Goal: Find specific page/section: Find specific page/section

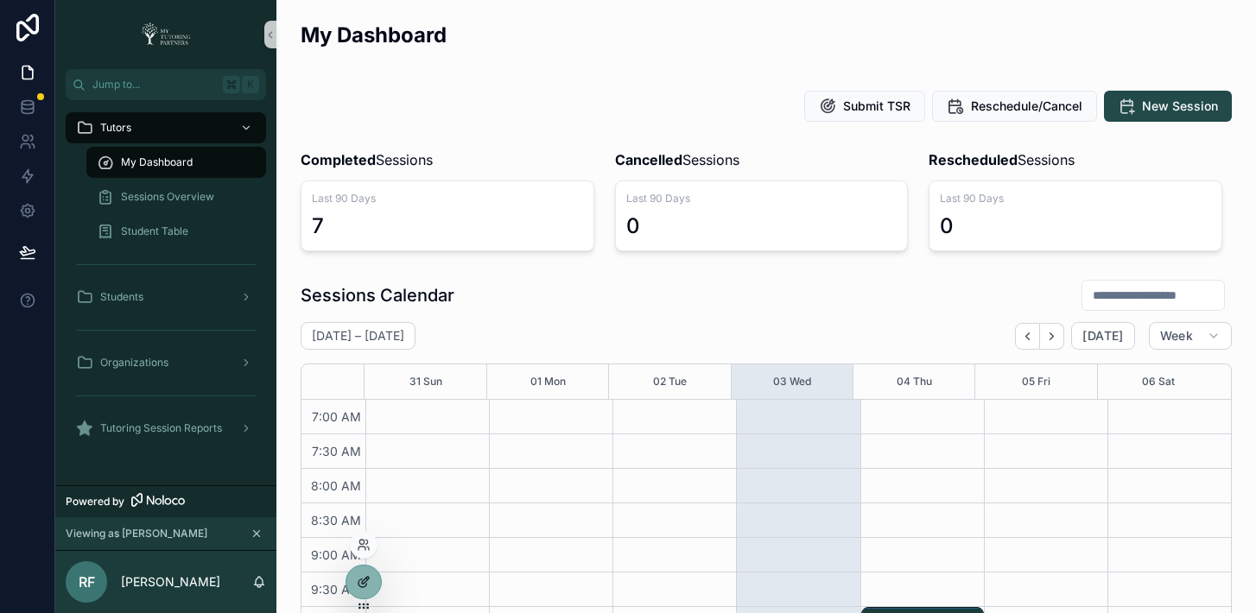
scroll to position [484, 0]
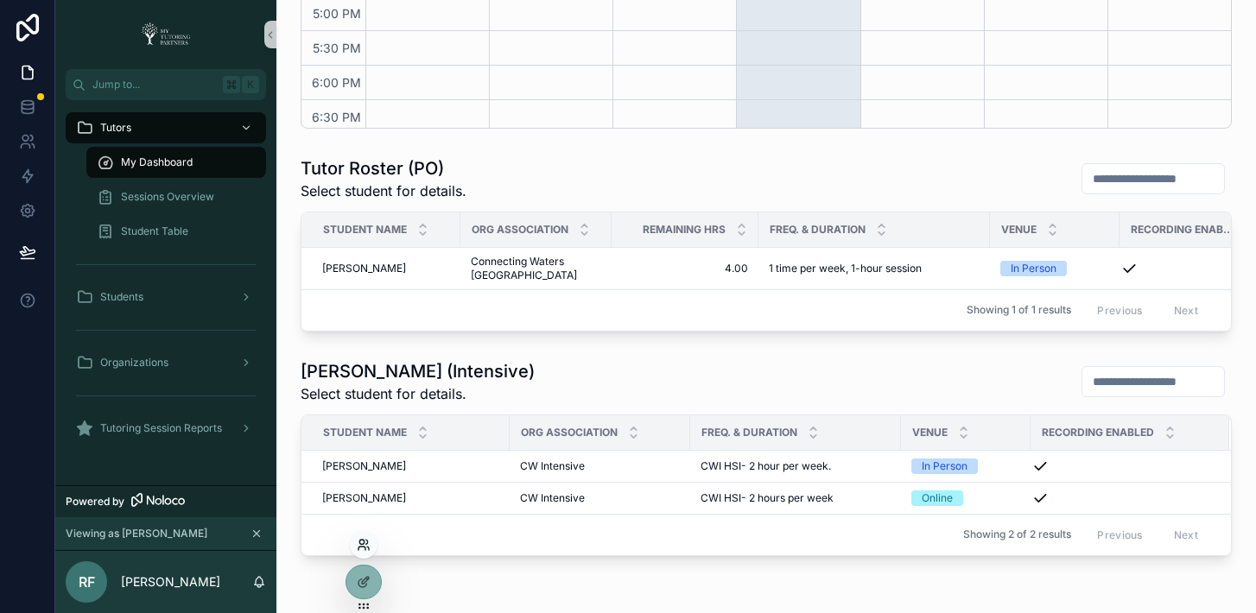
click at [363, 547] on icon at bounding box center [362, 548] width 7 height 3
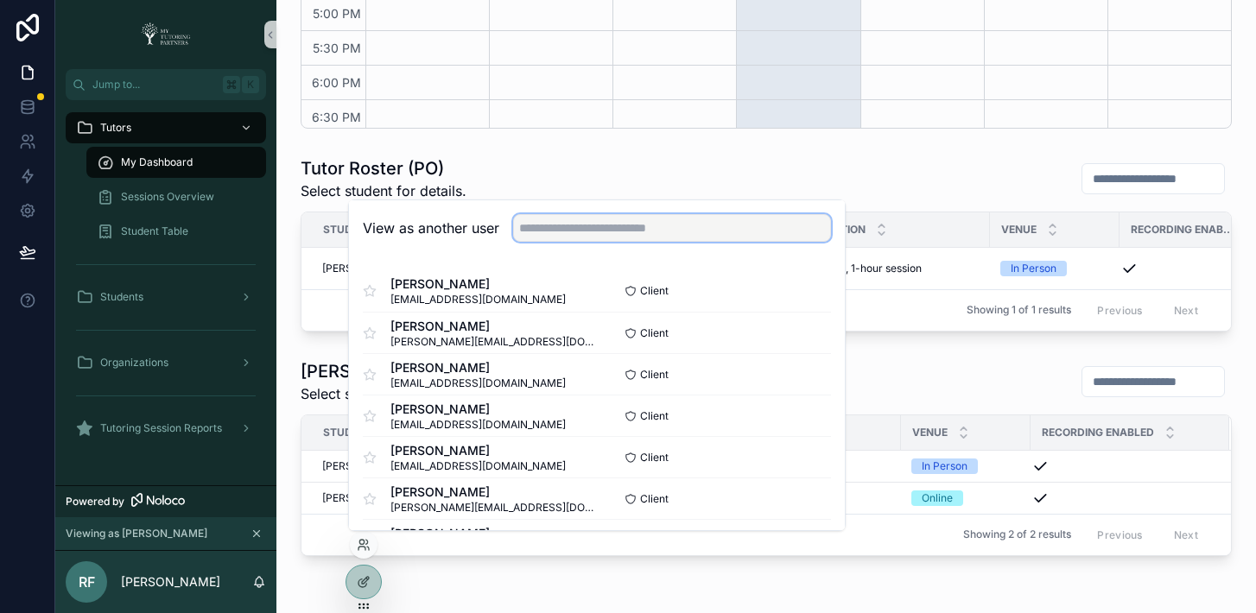
click at [627, 238] on input "text" at bounding box center [672, 228] width 318 height 28
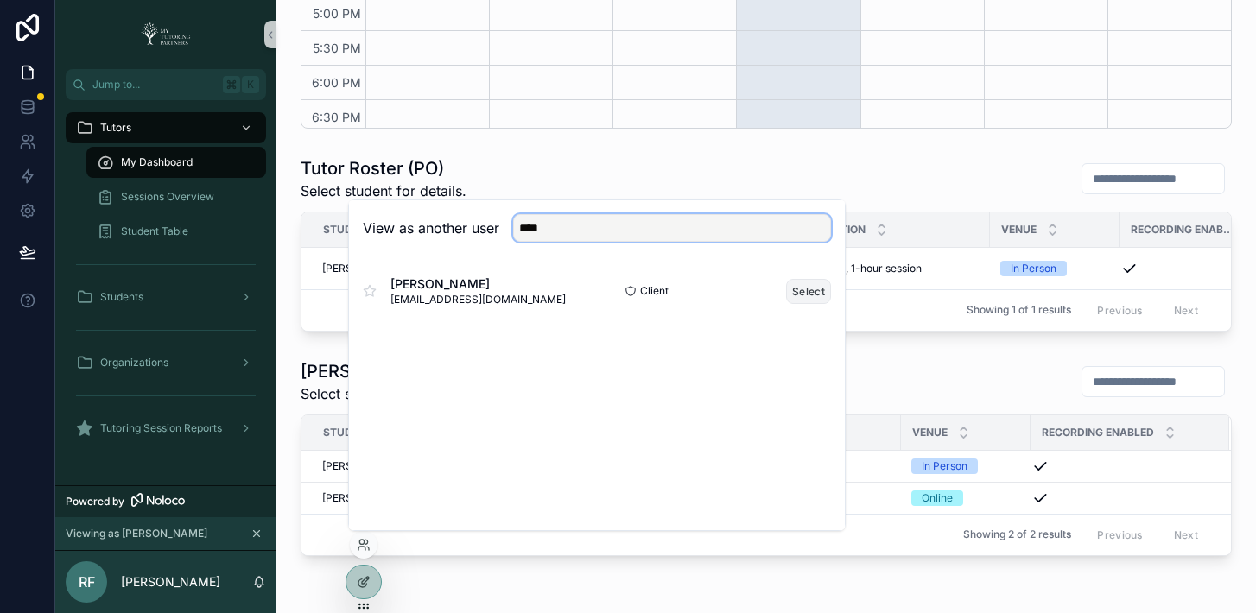
type input "****"
click at [806, 287] on button "Select" at bounding box center [808, 291] width 45 height 25
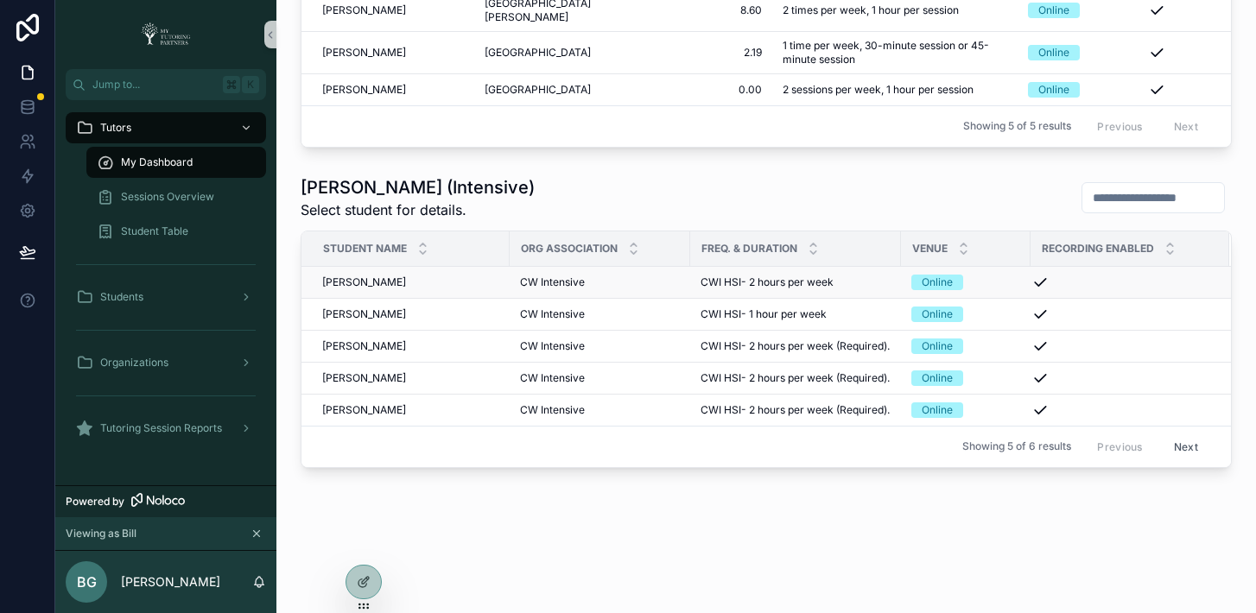
scroll to position [979, 0]
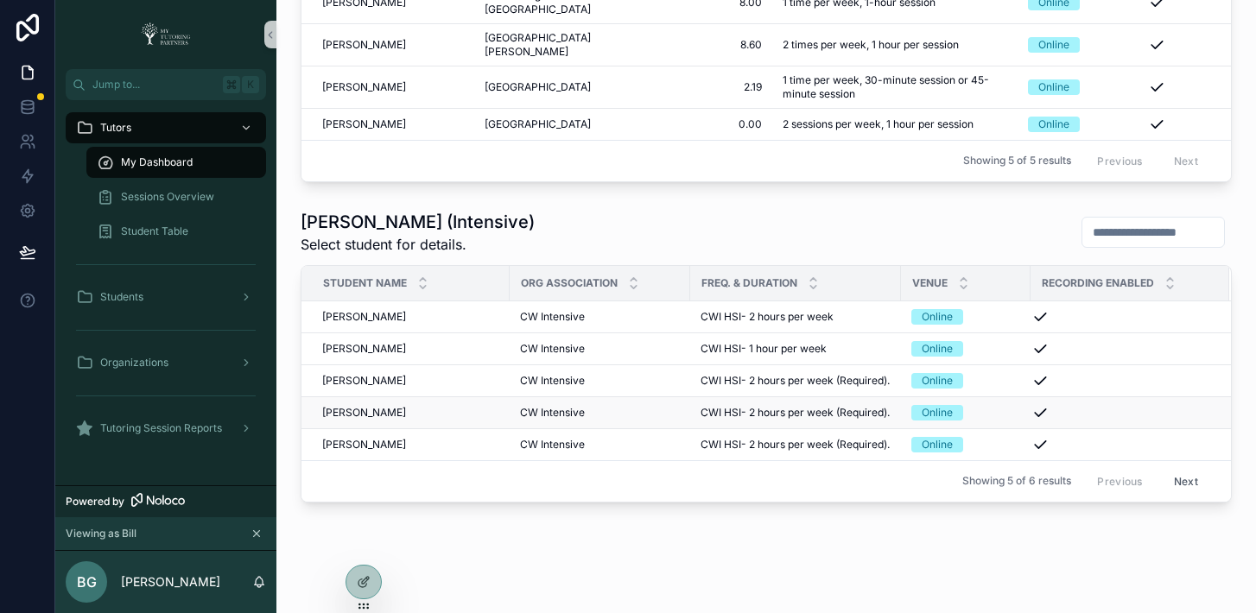
scroll to position [945, 0]
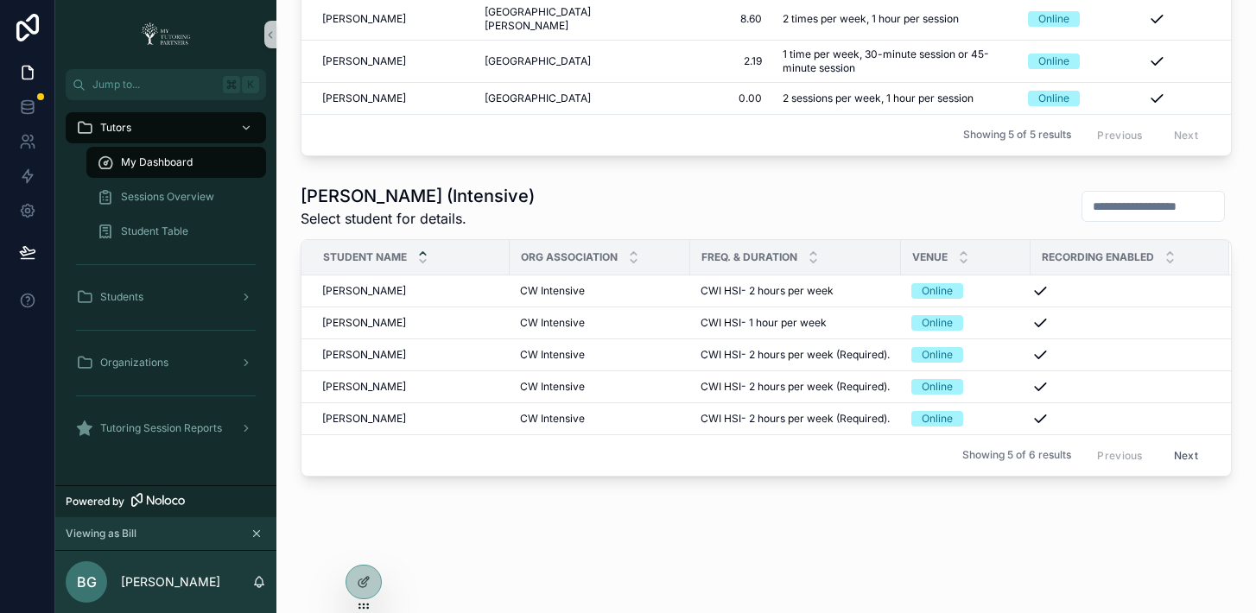
click at [424, 267] on icon "scrollable content" at bounding box center [422, 261] width 11 height 11
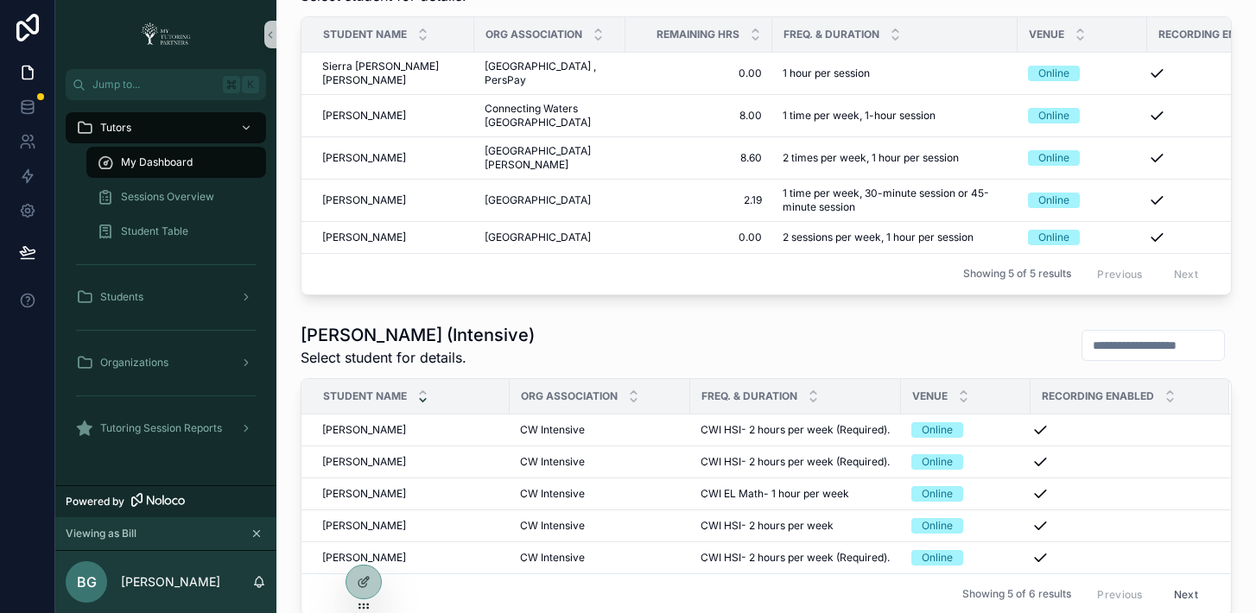
scroll to position [945, 0]
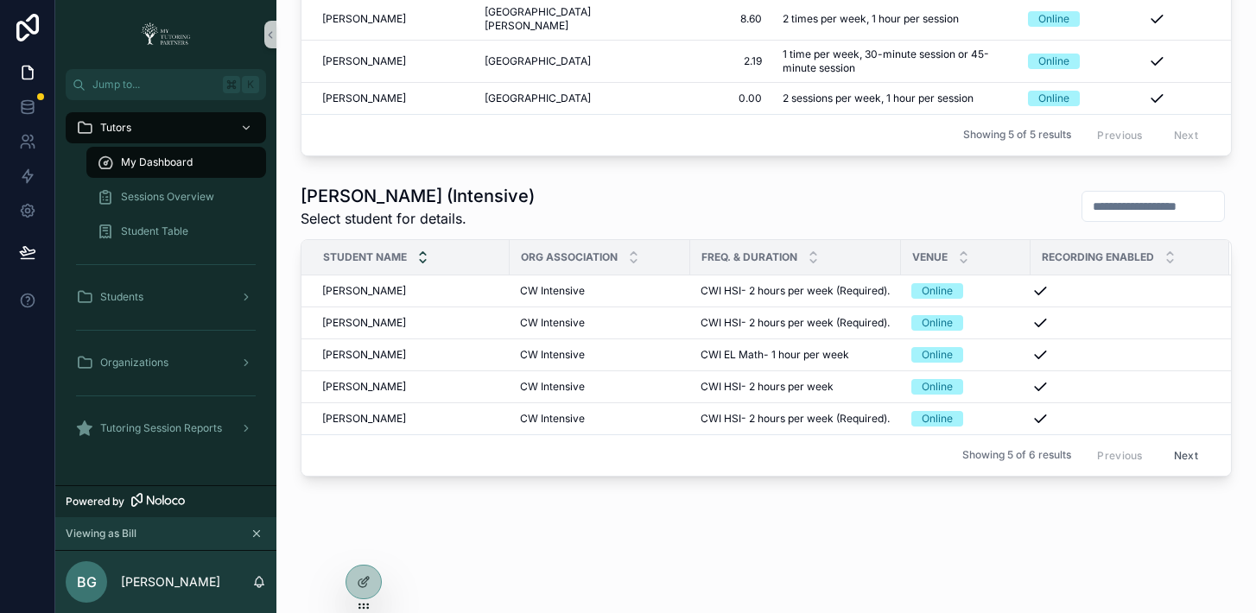
click at [422, 254] on icon "scrollable content" at bounding box center [423, 252] width 6 height 3
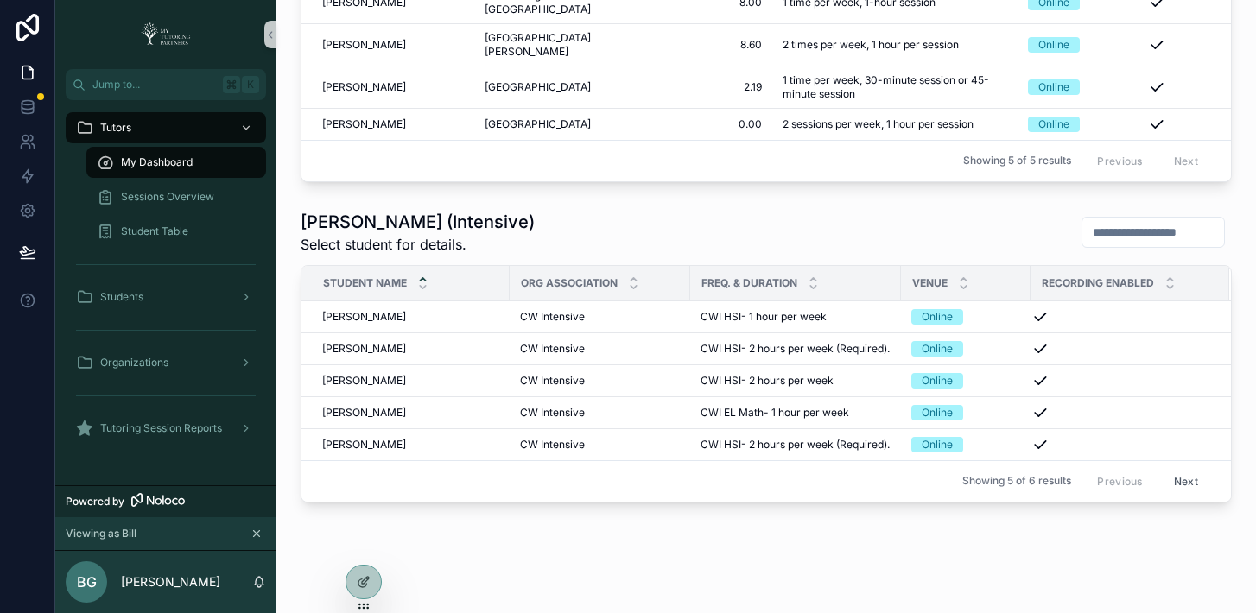
click at [1178, 495] on button "Next" at bounding box center [1186, 481] width 48 height 27
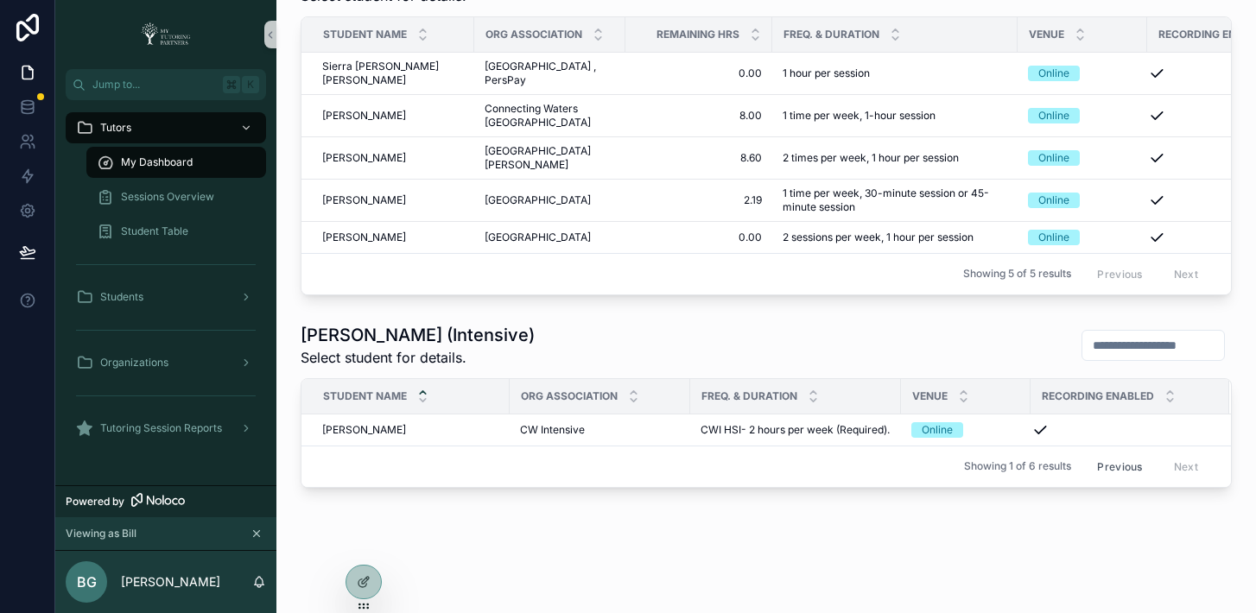
scroll to position [851, 0]
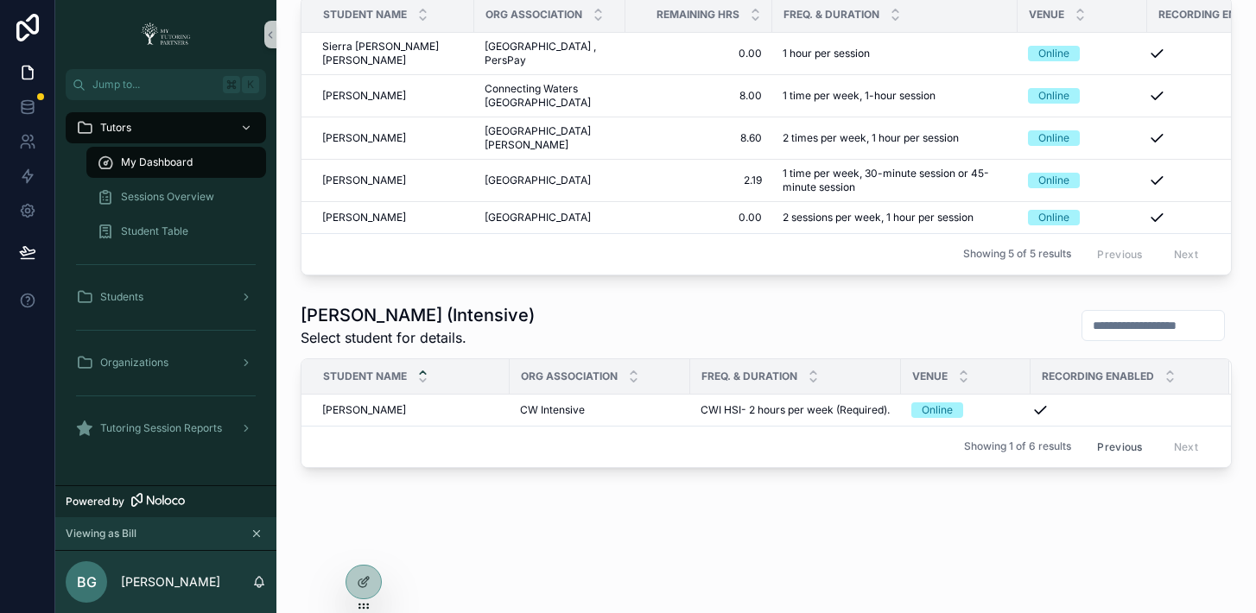
click at [1102, 434] on button "Previous" at bounding box center [1119, 447] width 69 height 27
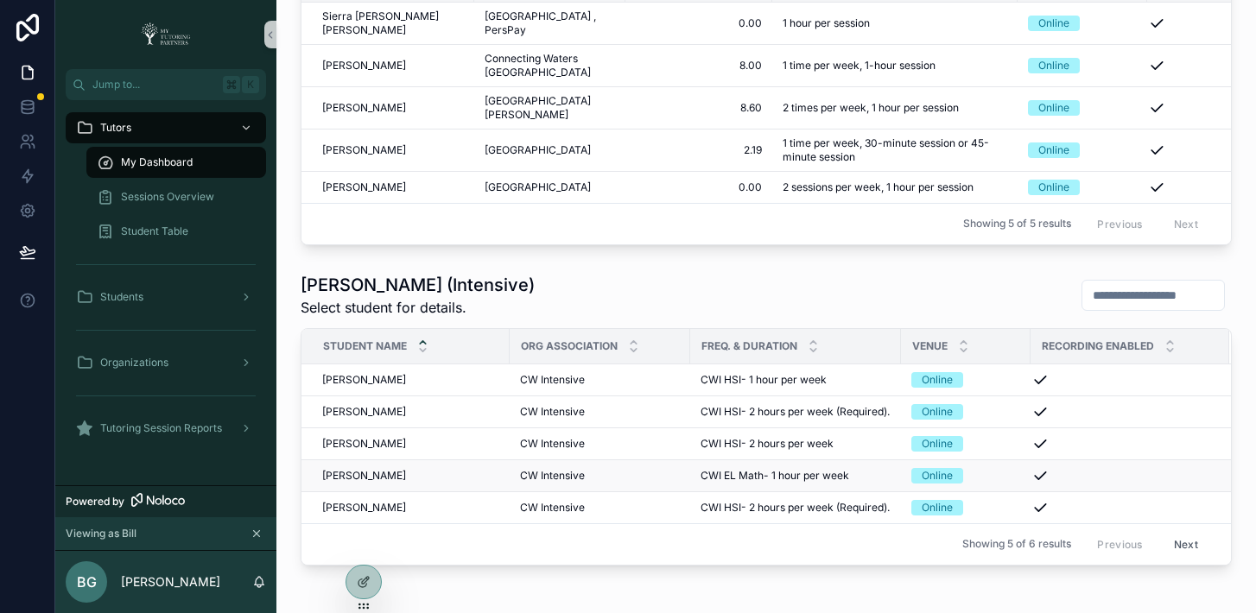
scroll to position [886, 0]
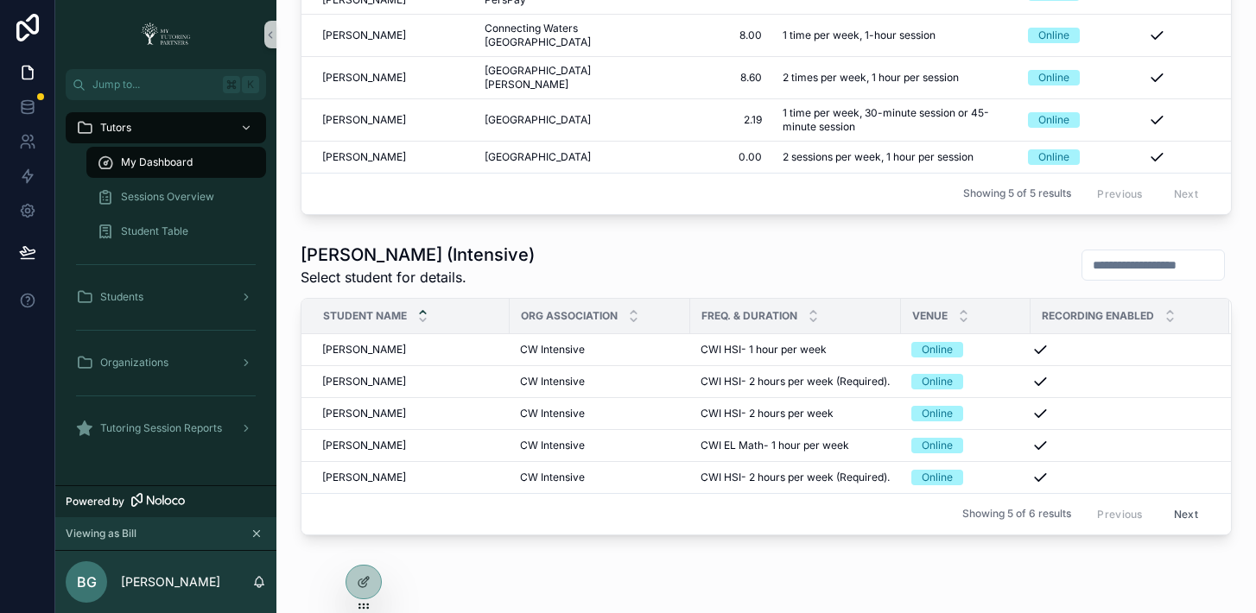
click at [825, 270] on div "Tutor Roster (Intensive) Select student for details." at bounding box center [766, 265] width 931 height 45
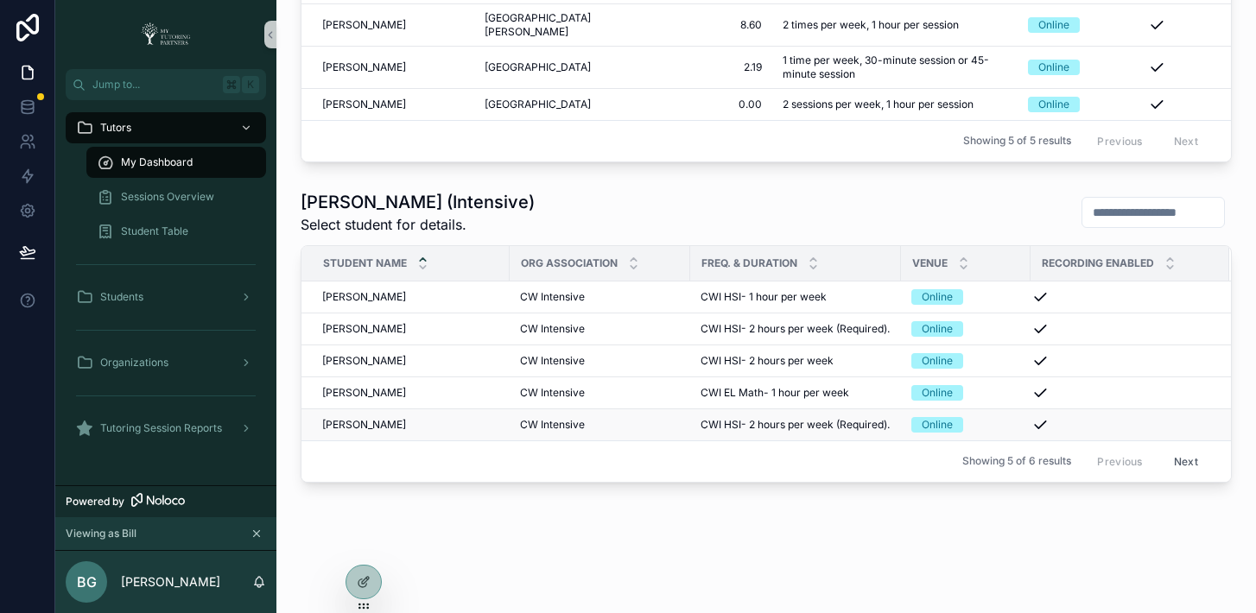
scroll to position [932, 0]
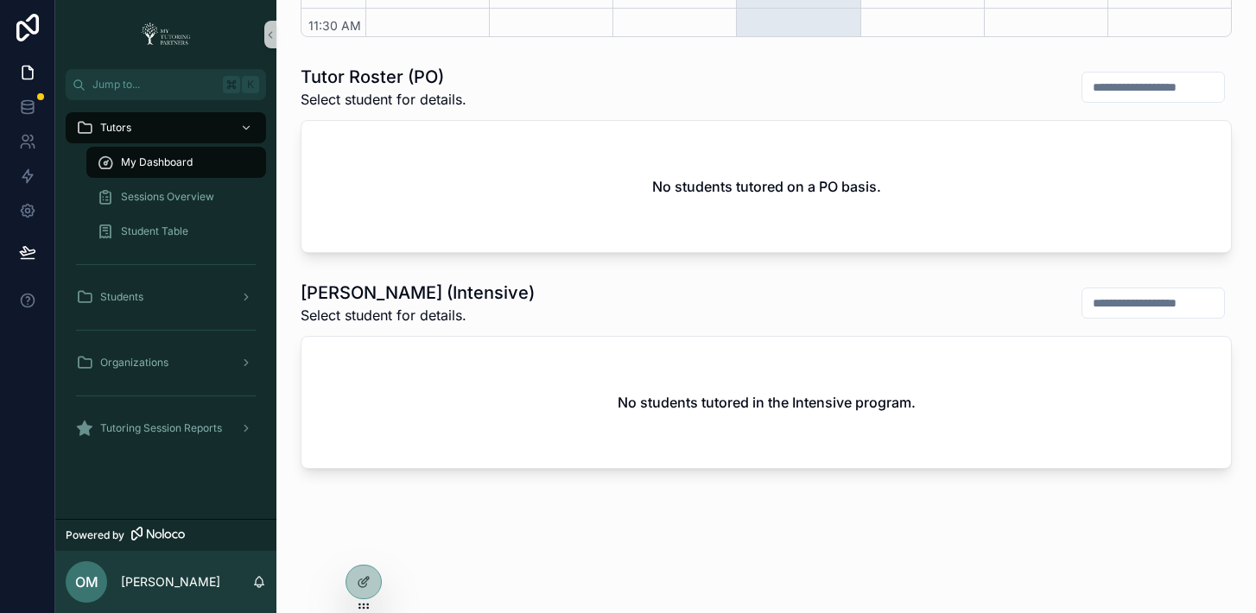
scroll to position [484, 0]
click at [367, 547] on icon at bounding box center [368, 548] width 2 height 3
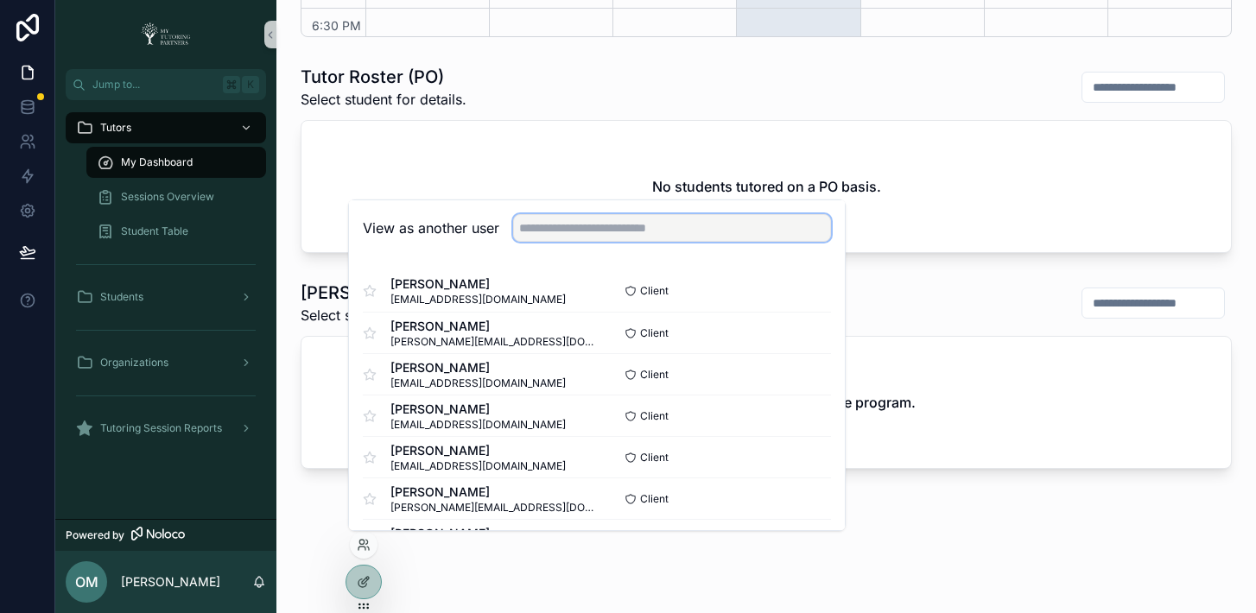
click at [625, 224] on input "text" at bounding box center [672, 228] width 318 height 28
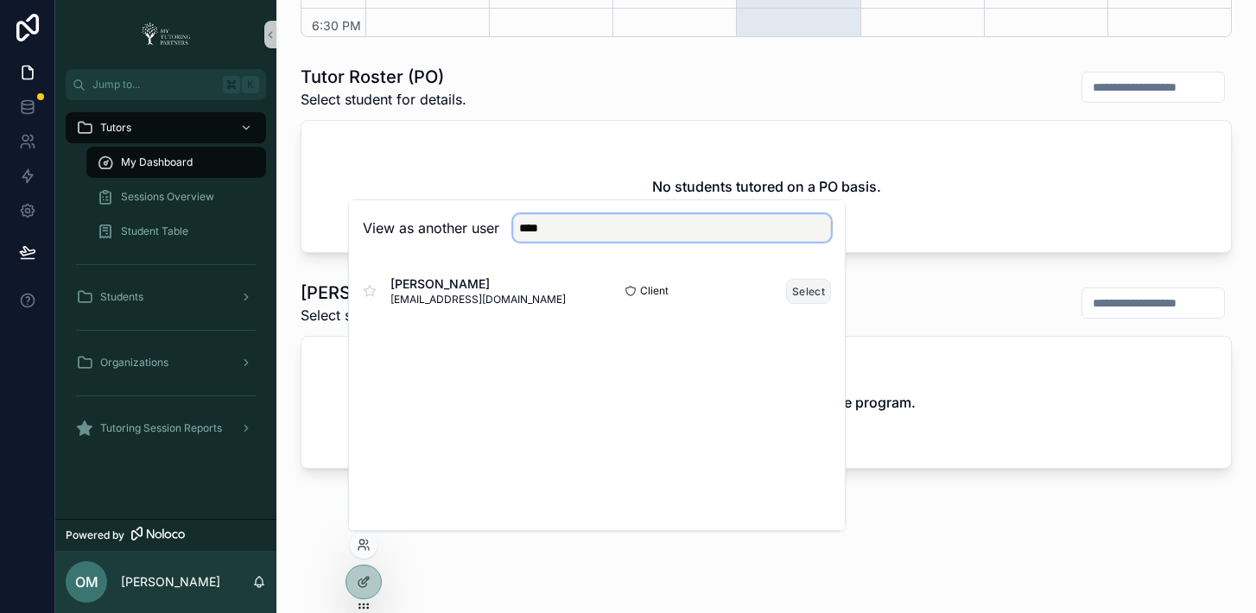
type input "****"
click at [813, 288] on button "Select" at bounding box center [808, 291] width 45 height 25
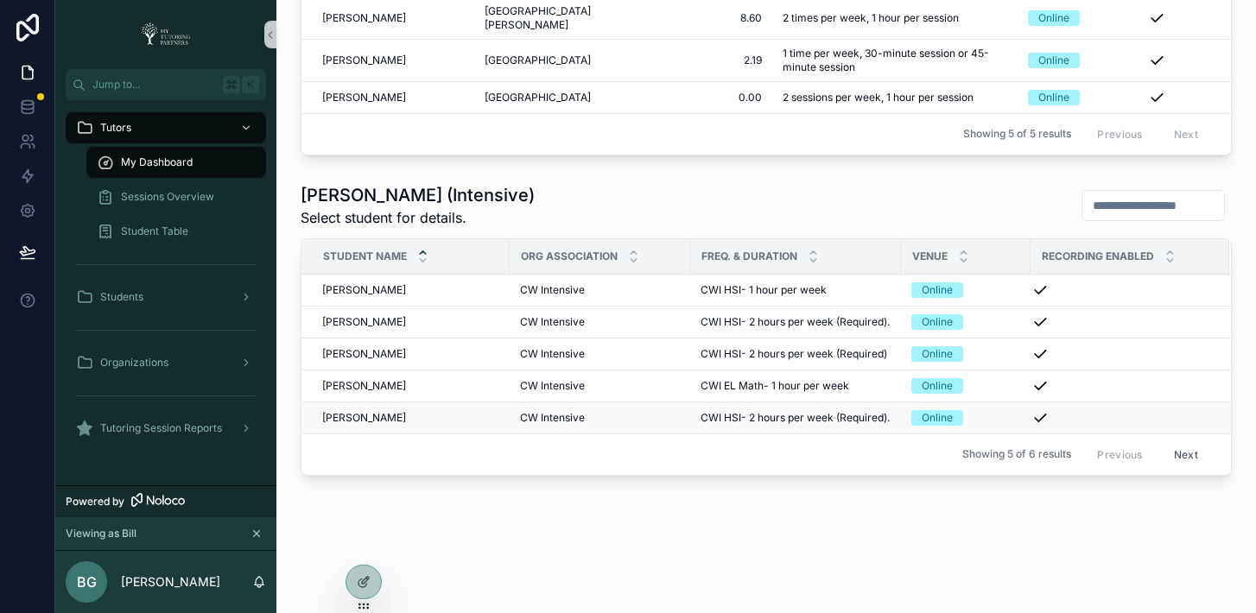
scroll to position [979, 0]
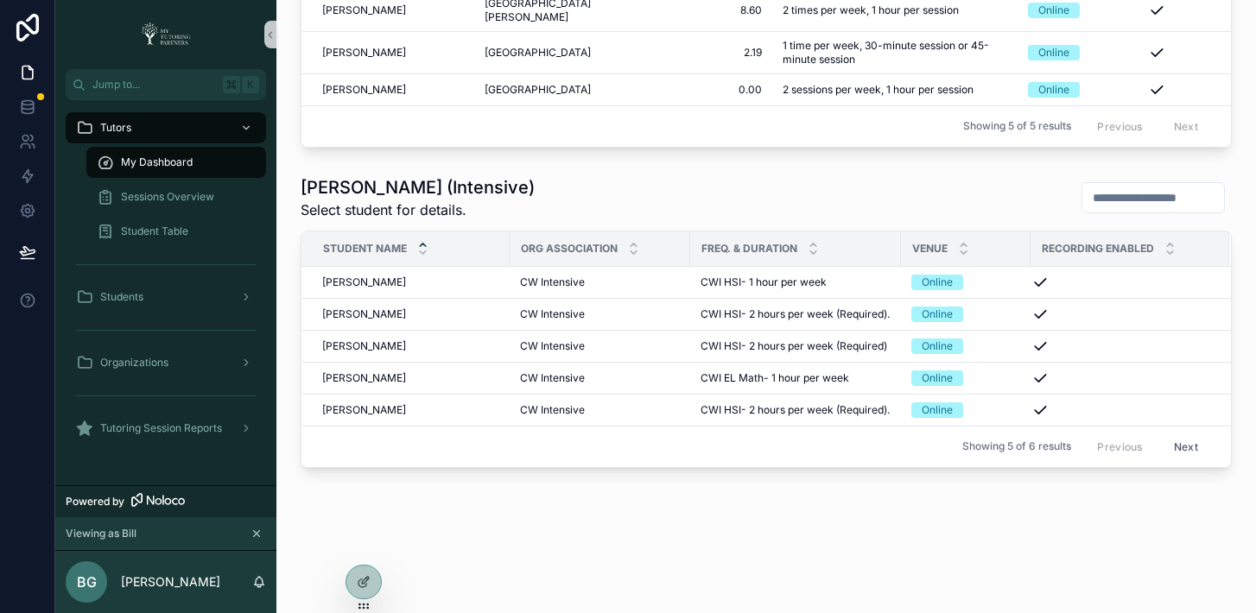
click at [1176, 435] on button "Next" at bounding box center [1186, 447] width 48 height 27
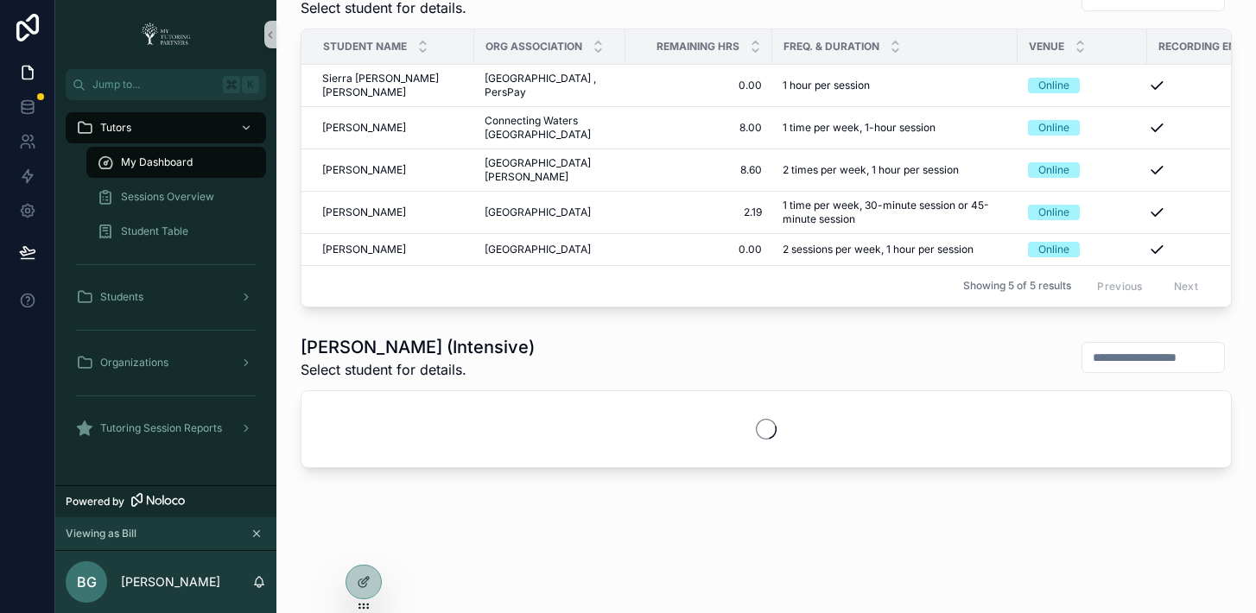
scroll to position [851, 0]
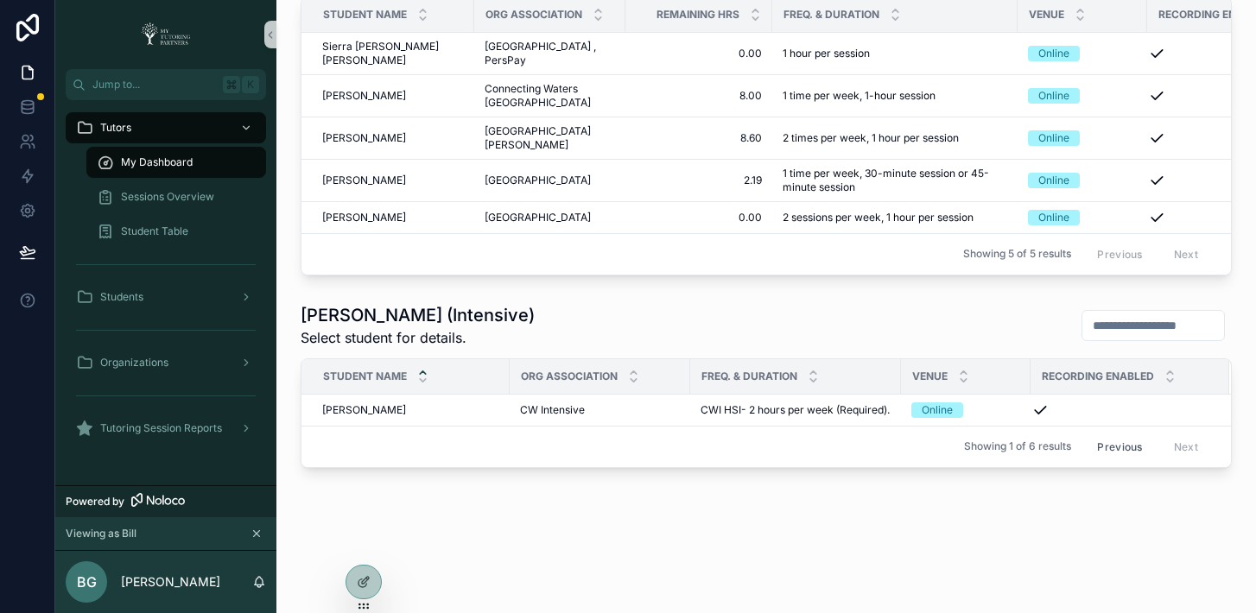
click at [1104, 437] on button "Previous" at bounding box center [1119, 447] width 69 height 27
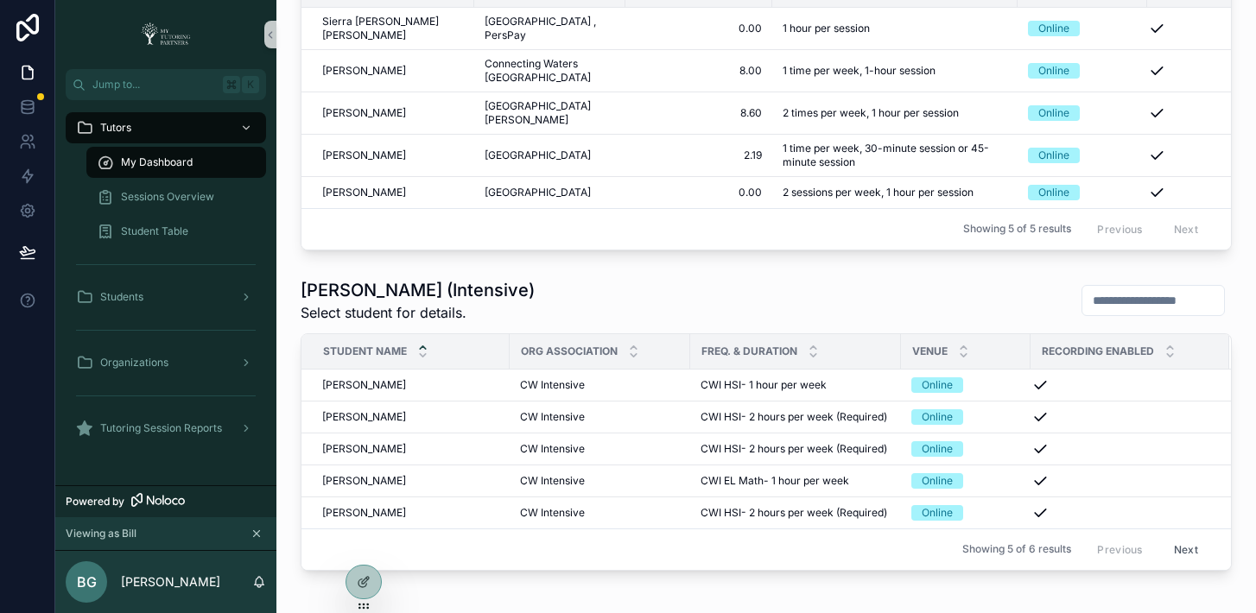
click at [755, 295] on div "Tutor Roster (Intensive) Select student for details." at bounding box center [766, 300] width 931 height 45
click at [657, 289] on div "Tutor Roster (Intensive) Select student for details." at bounding box center [766, 300] width 931 height 45
click at [368, 544] on icon at bounding box center [364, 545] width 14 height 14
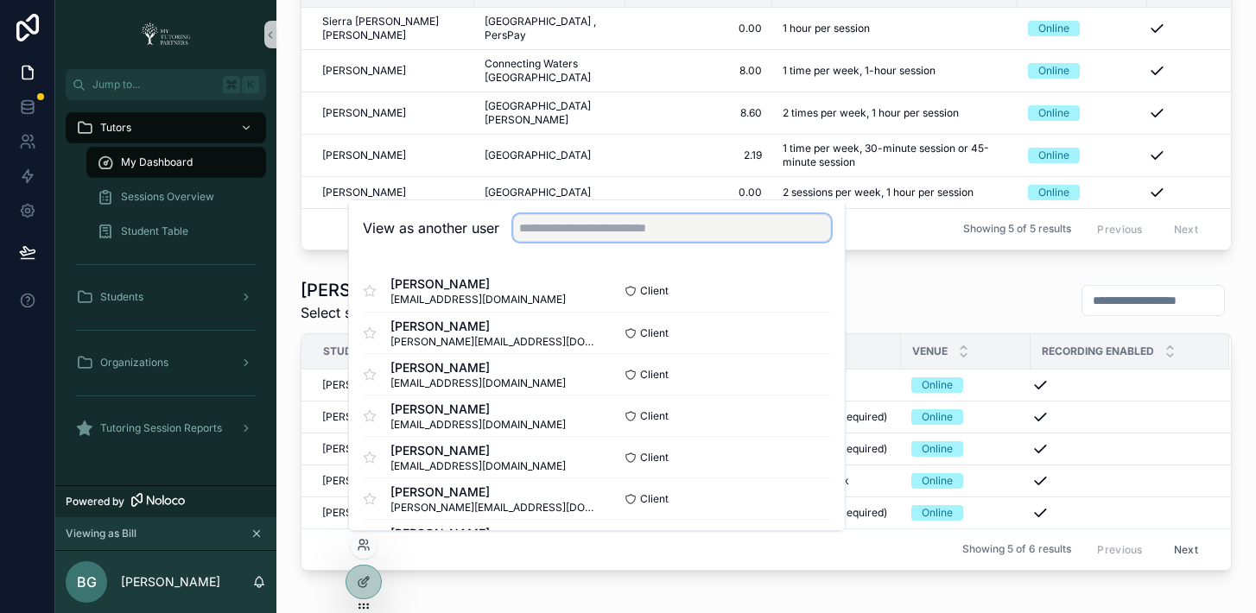
click at [689, 234] on input "text" at bounding box center [672, 228] width 318 height 28
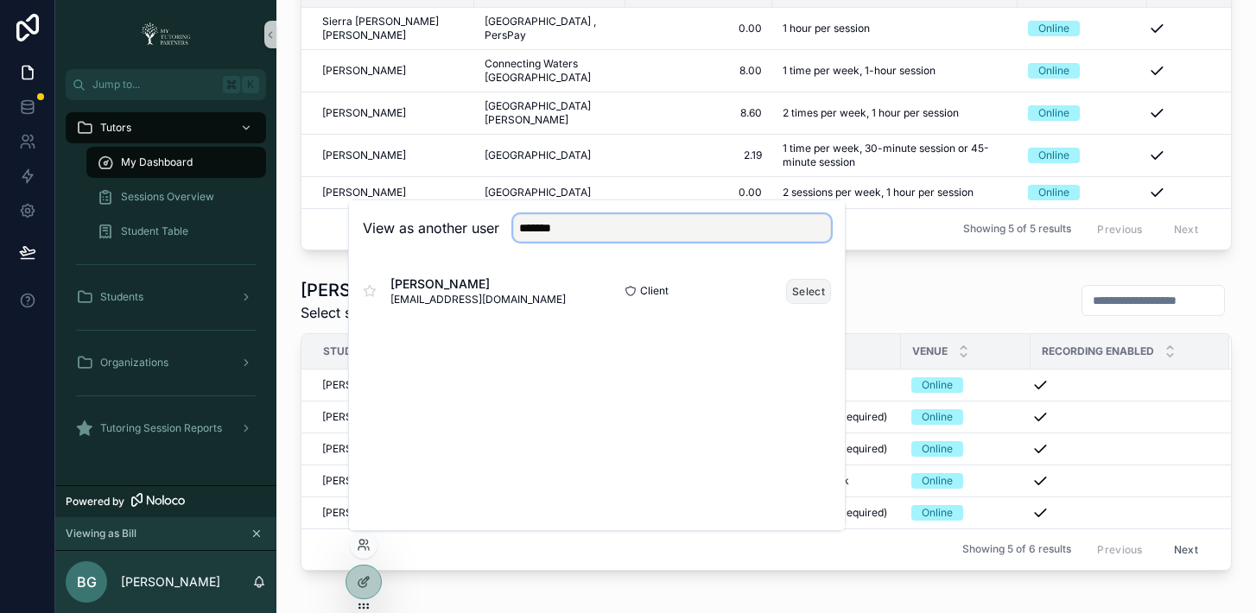
type input "*******"
click at [820, 288] on button "Select" at bounding box center [808, 291] width 45 height 25
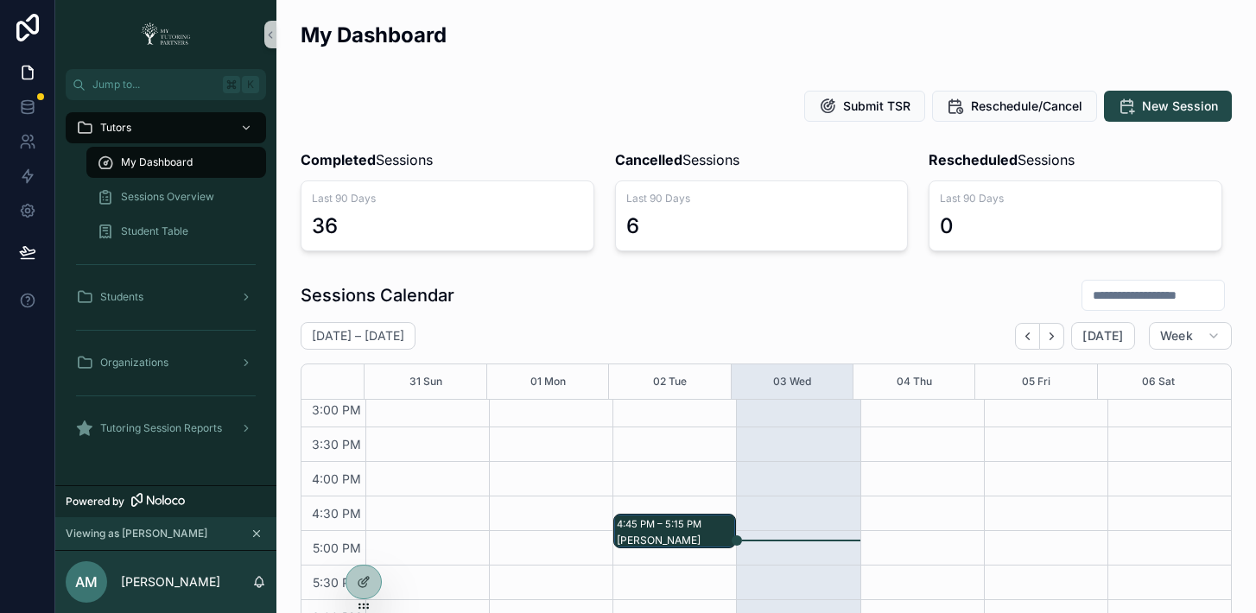
scroll to position [806, 0]
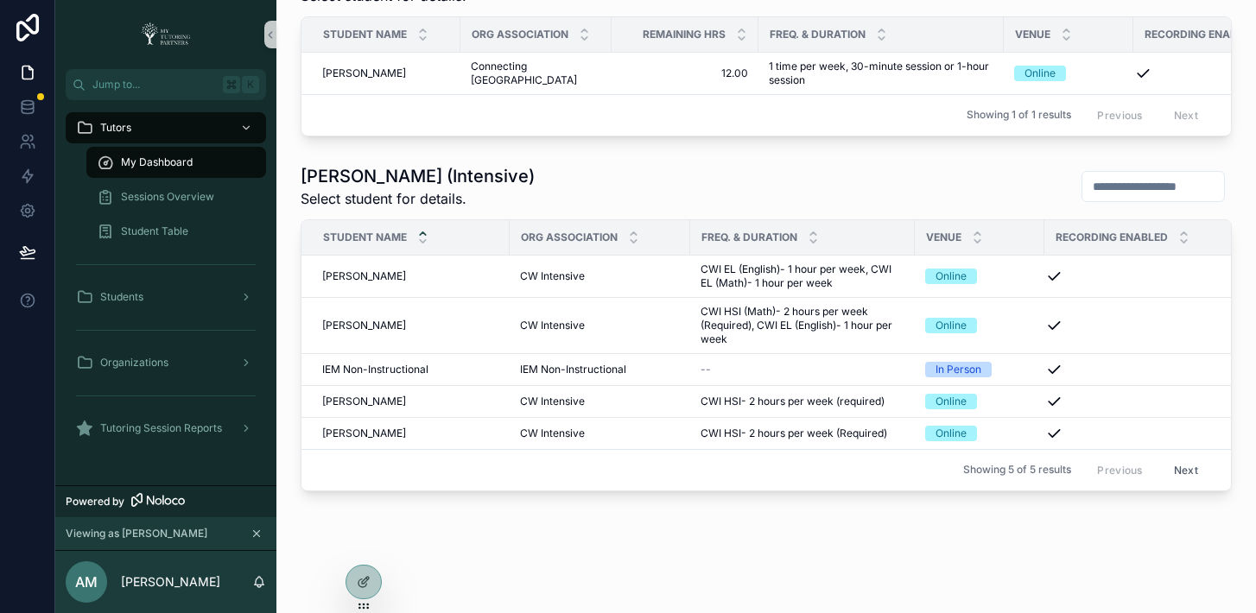
click at [1171, 479] on button "Next" at bounding box center [1186, 470] width 48 height 27
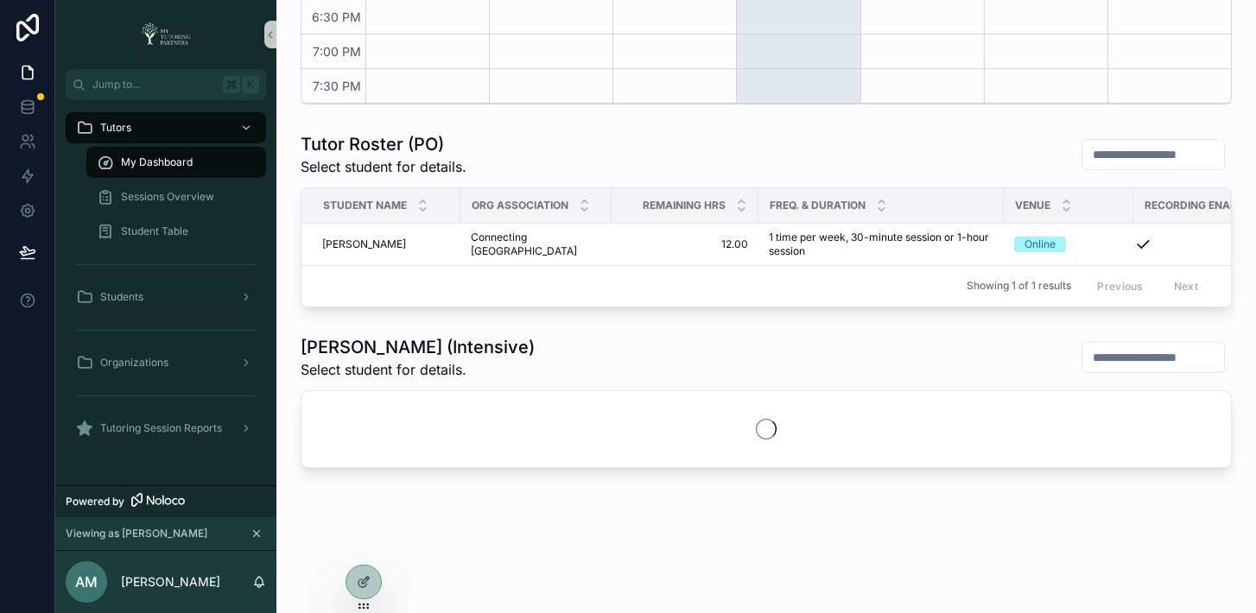
scroll to position [702, 0]
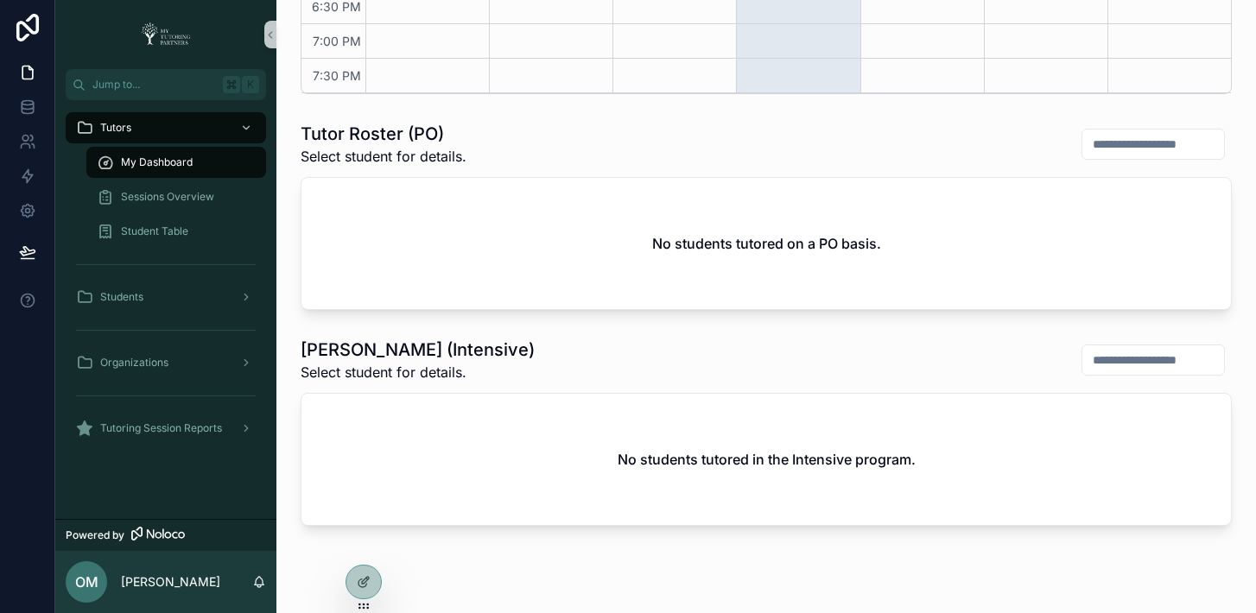
scroll to position [702, 0]
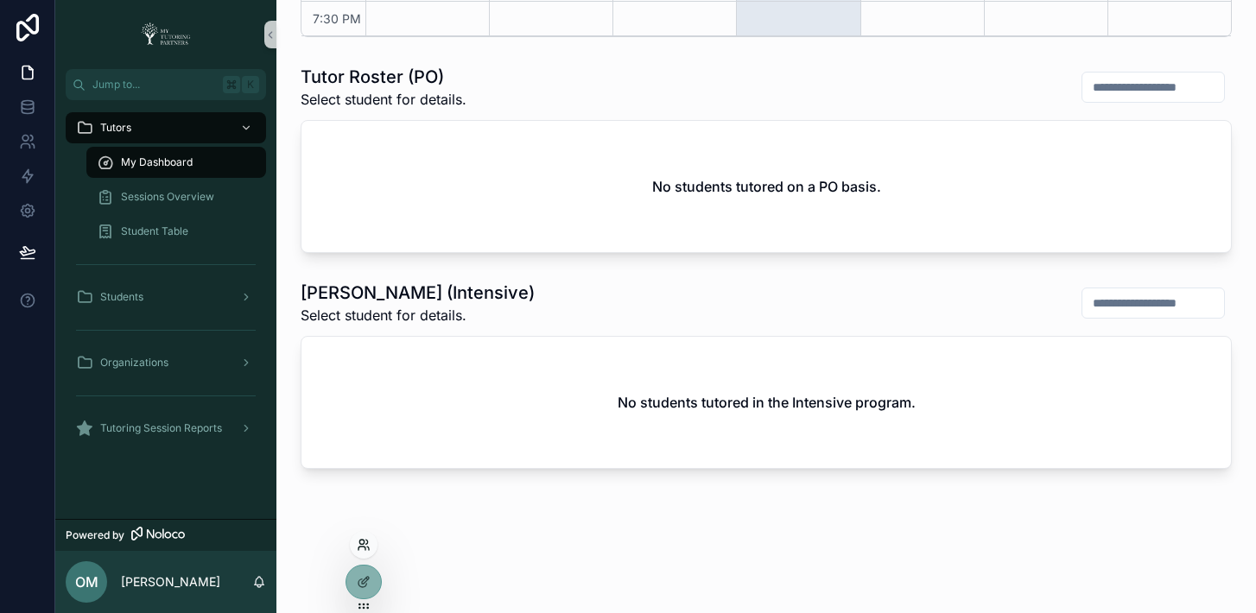
click at [367, 549] on icon at bounding box center [364, 545] width 14 height 14
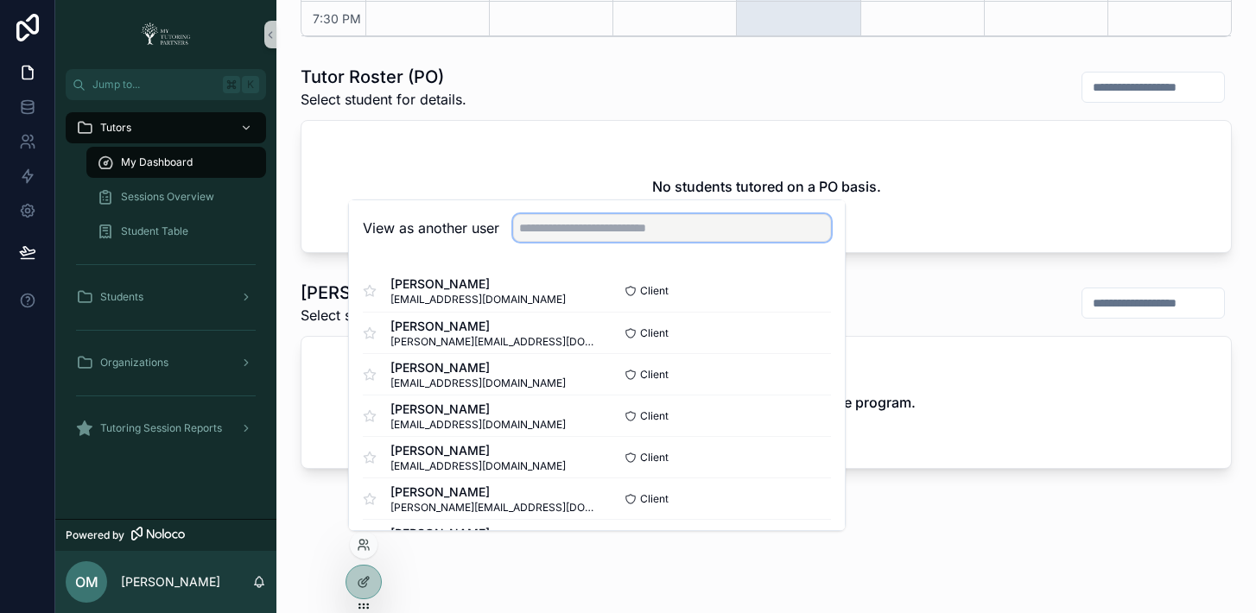
click at [586, 235] on input "text" at bounding box center [672, 228] width 318 height 28
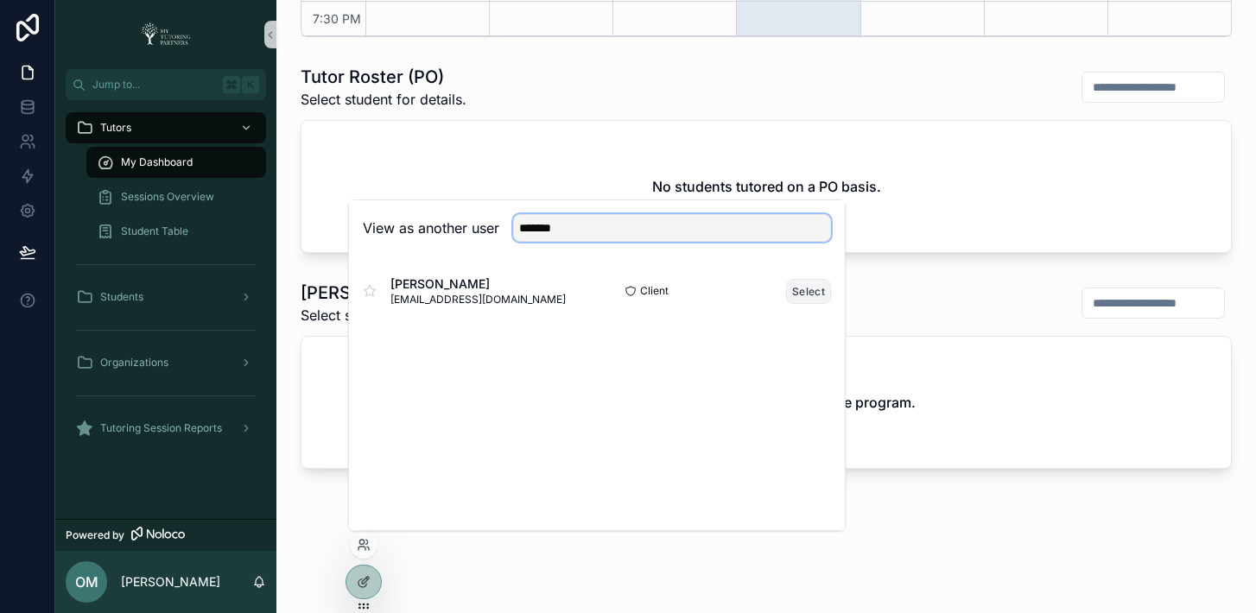
type input "*******"
click at [806, 293] on button "Select" at bounding box center [808, 291] width 45 height 25
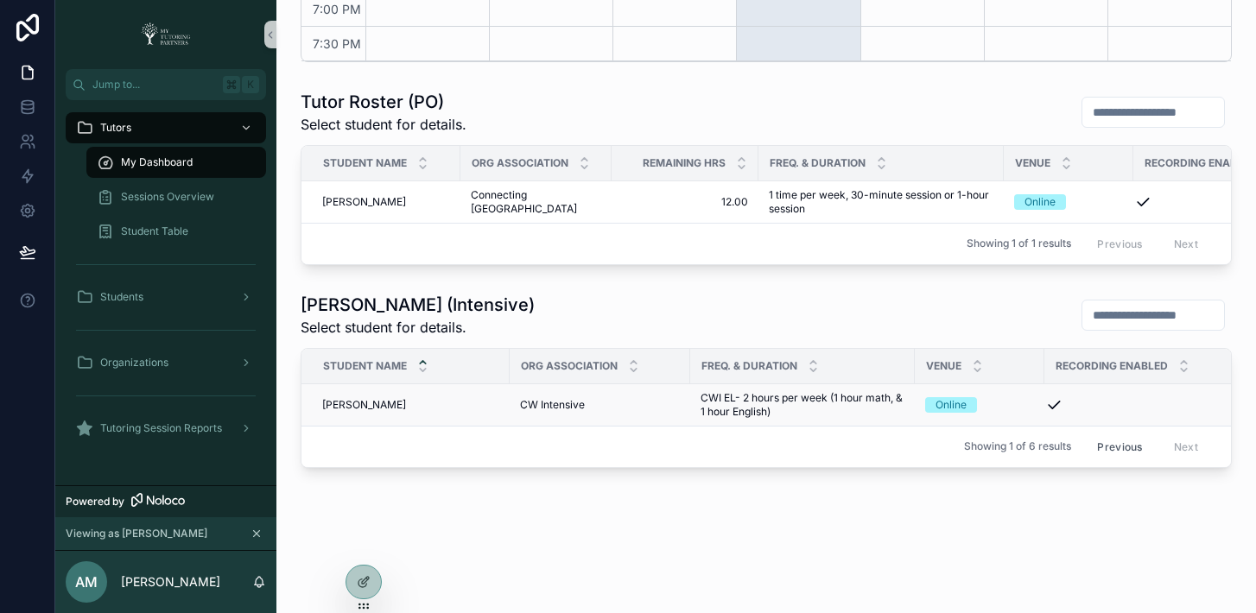
scroll to position [699, 0]
click at [1113, 440] on button "Previous" at bounding box center [1119, 447] width 69 height 27
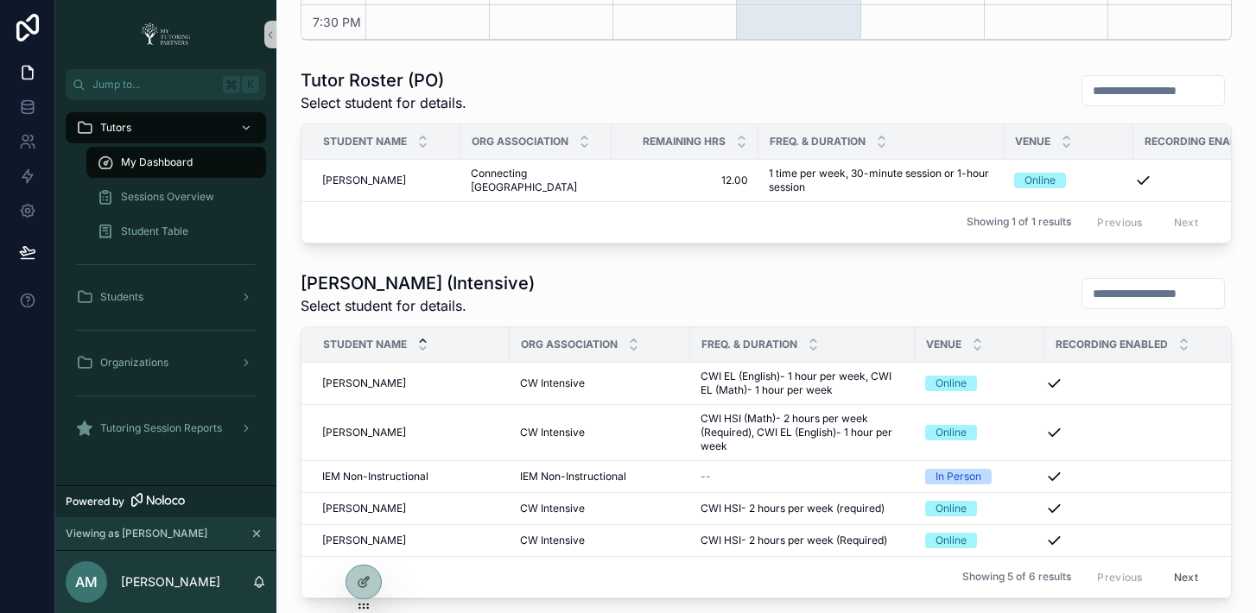
scroll to position [300, 0]
